Goal: Navigation & Orientation: Understand site structure

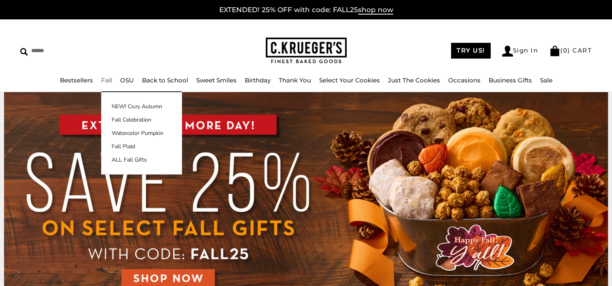
click at [106, 79] on link "Fall" at bounding box center [106, 80] width 11 height 8
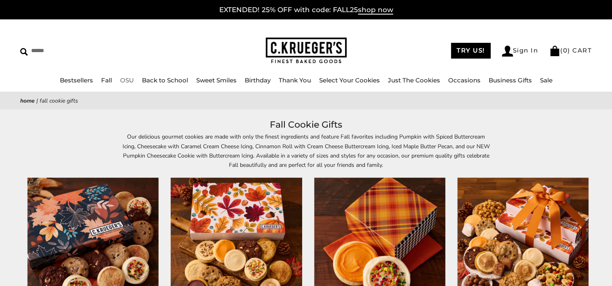
click at [127, 79] on link "OSU" at bounding box center [127, 80] width 14 height 8
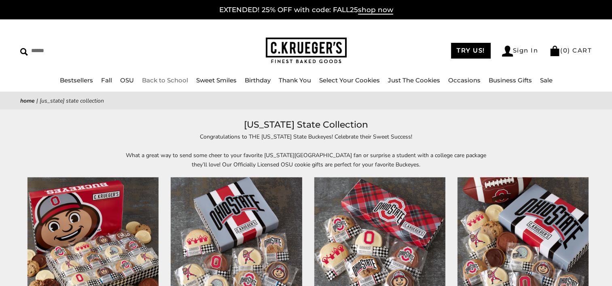
click at [175, 79] on link "Back to School" at bounding box center [165, 80] width 46 height 8
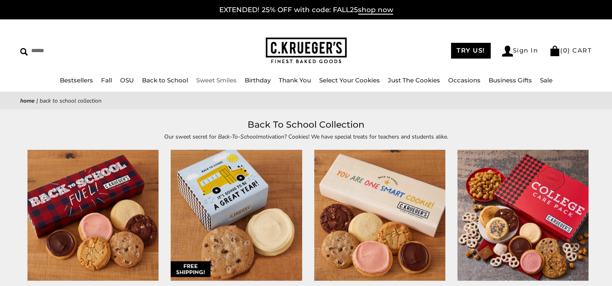
click at [222, 81] on link "Sweet Smiles" at bounding box center [216, 80] width 40 height 8
